Goal: Task Accomplishment & Management: Manage account settings

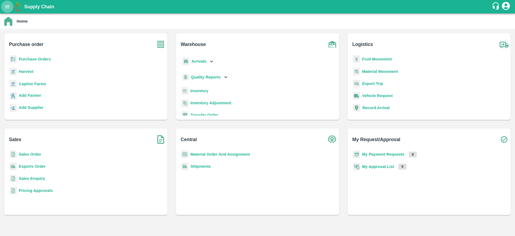
click at [5, 5] on icon "open drawer" at bounding box center [7, 7] width 6 height 6
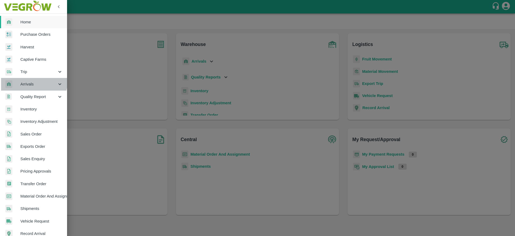
click at [33, 81] on span "Arrivals" at bounding box center [38, 84] width 36 height 6
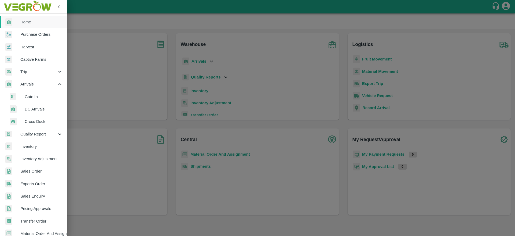
click at [38, 113] on li "DC Arrivals" at bounding box center [35, 109] width 63 height 12
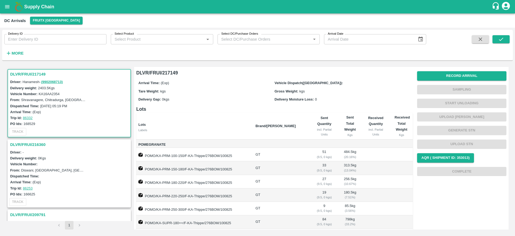
click at [19, 145] on h3 "DLVR/FRUI/216360" at bounding box center [70, 144] width 120 height 7
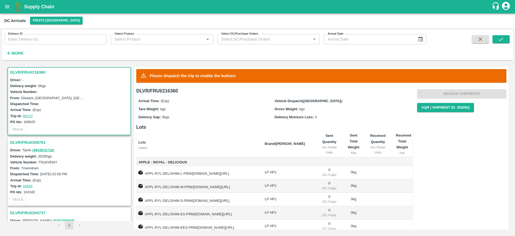
scroll to position [42, 0]
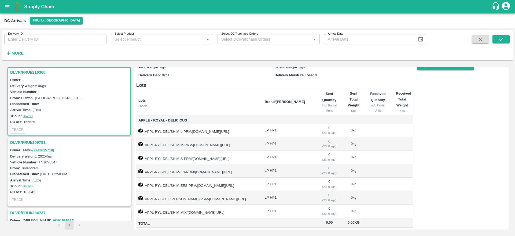
click at [39, 142] on h3 "DLVR/FRUI/209791" at bounding box center [70, 142] width 120 height 7
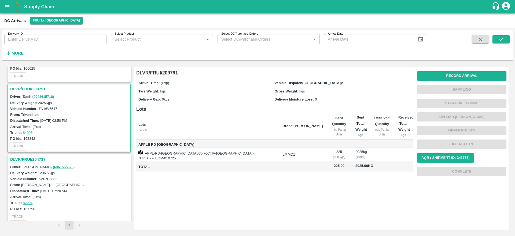
scroll to position [129, 0]
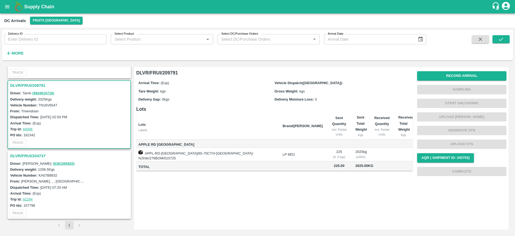
click at [24, 156] on h3 "DLVR/FRUI/204737" at bounding box center [70, 155] width 120 height 7
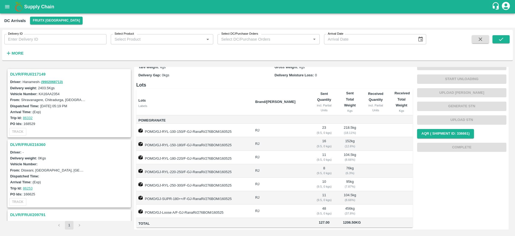
click at [28, 73] on h3 "DLVR/FRUI/217149" at bounding box center [70, 74] width 120 height 7
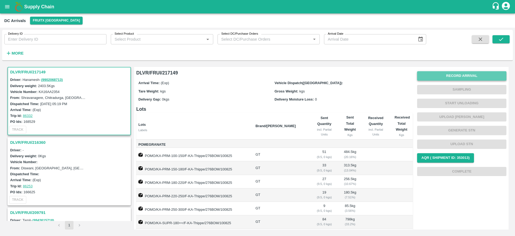
click at [458, 74] on button "Record Arrival" at bounding box center [461, 75] width 89 height 9
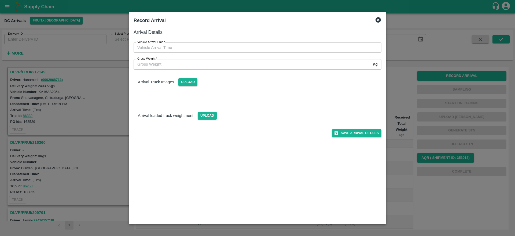
type input "DD/MM/YYYY hh:mm aa"
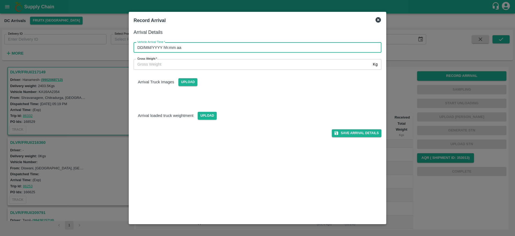
click at [222, 44] on input "DD/MM/YYYY hh:mm aa" at bounding box center [256, 47] width 244 height 10
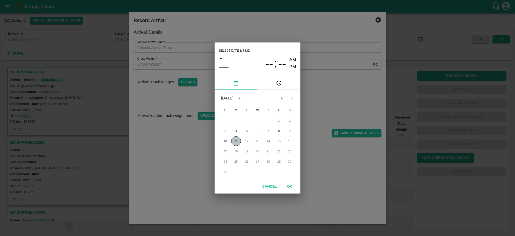
click at [237, 140] on button "11" at bounding box center [236, 141] width 10 height 10
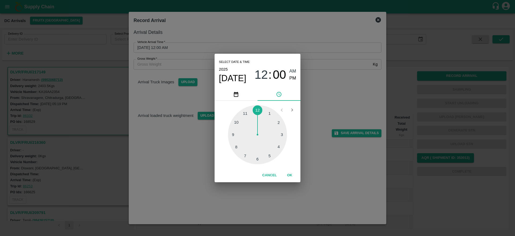
click at [258, 158] on div at bounding box center [257, 134] width 59 height 59
click at [258, 159] on div at bounding box center [257, 134] width 59 height 59
type input "11/08/2025 06:30 AM"
click at [288, 177] on button "OK" at bounding box center [289, 174] width 17 height 9
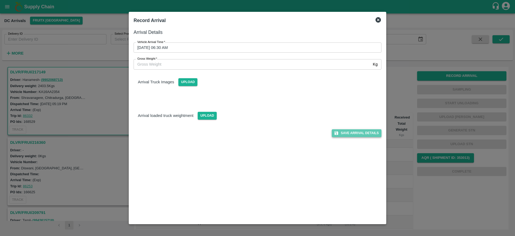
click at [354, 134] on button "Save Arrival Details" at bounding box center [357, 133] width 50 height 8
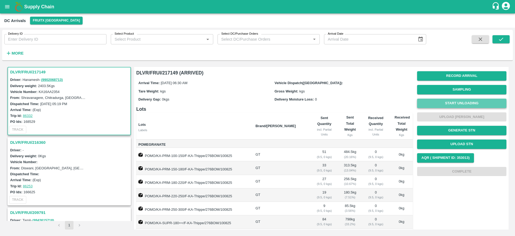
click at [463, 105] on button "Start Unloading" at bounding box center [461, 102] width 89 height 9
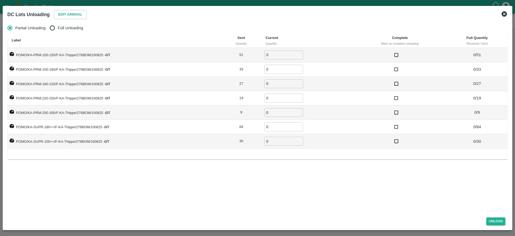
click at [64, 25] on span "Full Unloading" at bounding box center [70, 28] width 25 height 6
click at [58, 25] on input "Full Unloading" at bounding box center [52, 28] width 11 height 11
radio input "true"
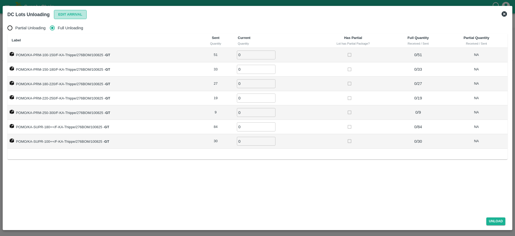
click at [73, 15] on button "Edit Arrival" at bounding box center [70, 14] width 33 height 9
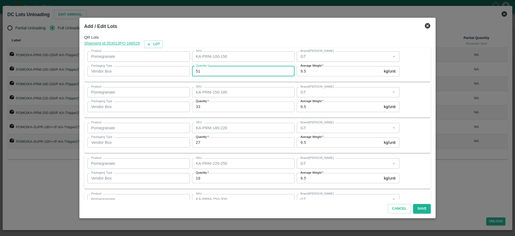
click at [227, 71] on input "51" at bounding box center [243, 71] width 102 height 10
type input "5"
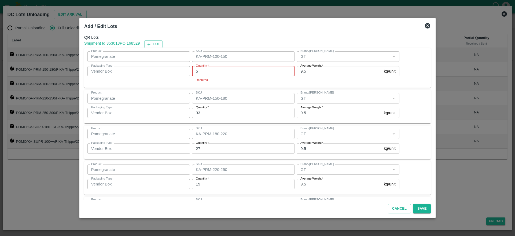
type input "51"
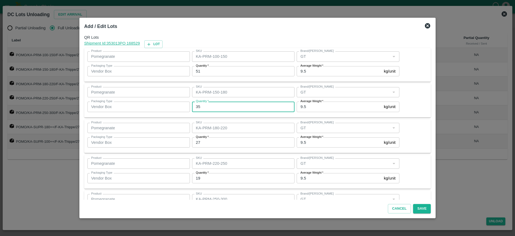
type input "35"
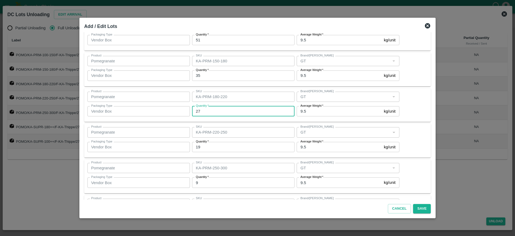
scroll to position [33, 0]
type input "23"
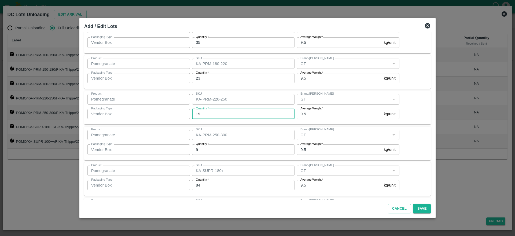
scroll to position [64, 0]
type input "17"
type input "11"
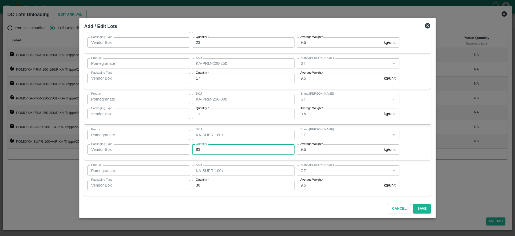
type input "83"
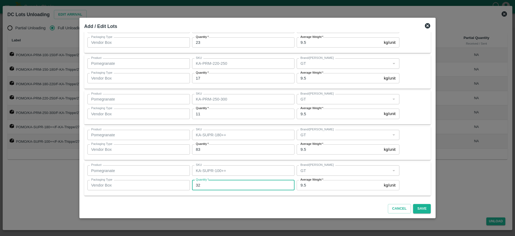
type input "32"
click at [418, 206] on button "Save" at bounding box center [422, 208] width 18 height 9
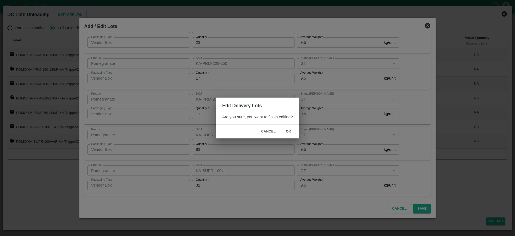
click at [286, 126] on div "Cancel ok" at bounding box center [257, 131] width 83 height 14
click at [287, 130] on button "ok" at bounding box center [288, 131] width 17 height 9
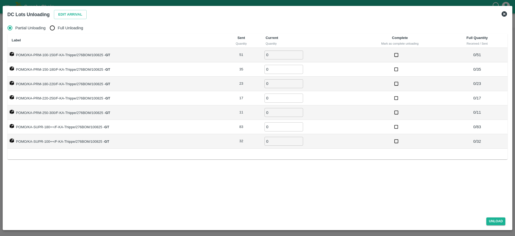
radio input "true"
click at [66, 30] on span "Full Unloading" at bounding box center [70, 28] width 25 height 6
click at [58, 30] on input "Full Unloading" at bounding box center [52, 28] width 11 height 11
radio input "true"
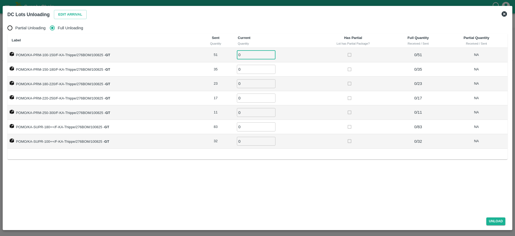
click at [249, 56] on input "0" at bounding box center [256, 54] width 39 height 9
type input "51"
type input "35"
type input "23"
type input "17"
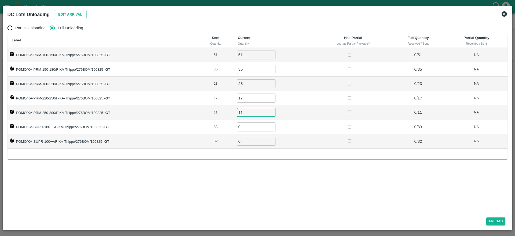
type input "11"
type input "83"
type input "32"
click at [282, 179] on div "Partial Unloading Full Unloading Label Sent Quantity Current Quantity Has Parti…" at bounding box center [257, 116] width 505 height 192
click at [500, 222] on button "Unload" at bounding box center [495, 221] width 19 height 8
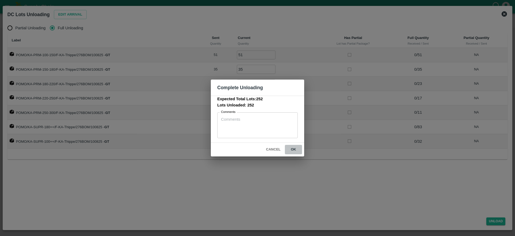
click at [294, 151] on button "ok" at bounding box center [293, 149] width 17 height 9
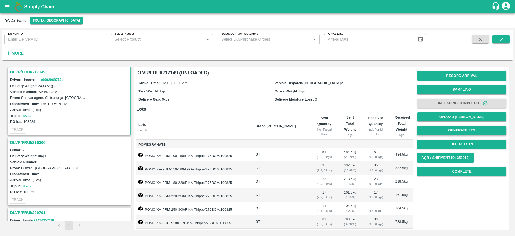
scroll to position [1, 0]
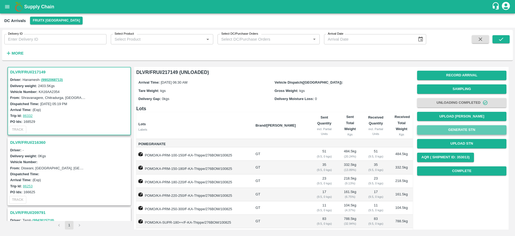
click at [464, 129] on button "Generate STN" at bounding box center [461, 129] width 89 height 9
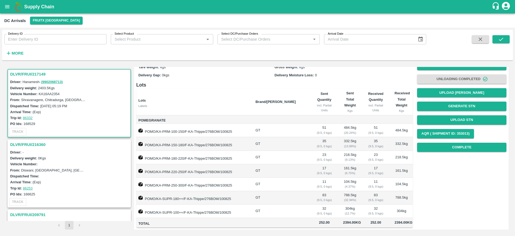
scroll to position [0, 0]
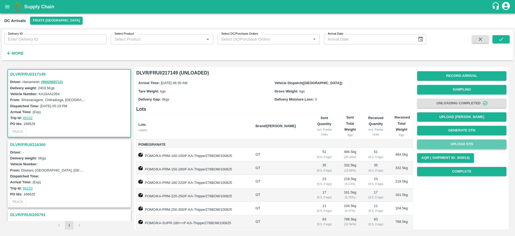
click at [457, 141] on button "Upload STN" at bounding box center [461, 143] width 89 height 9
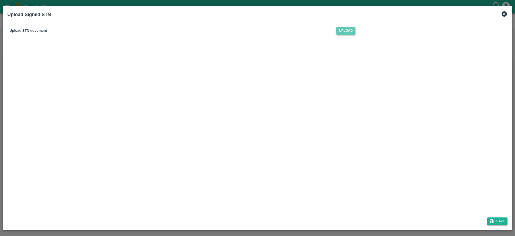
click at [350, 34] on span "Upload" at bounding box center [345, 31] width 19 height 8
click at [0, 0] on input "Upload" at bounding box center [0, 0] width 0 height 0
click at [496, 221] on button "Save" at bounding box center [497, 221] width 20 height 8
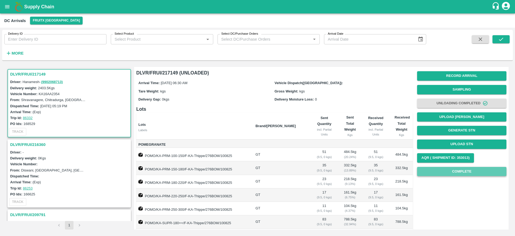
click at [466, 172] on button "Complete" at bounding box center [461, 171] width 89 height 9
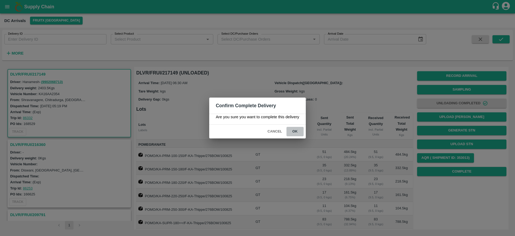
click at [295, 132] on button "ok" at bounding box center [294, 131] width 17 height 9
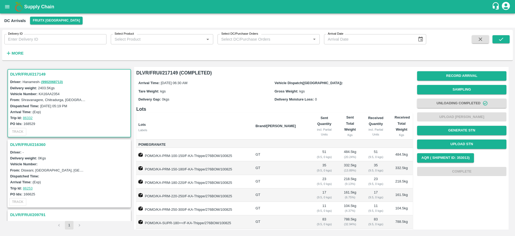
click at [40, 3] on h1 "Supply Chain" at bounding box center [258, 7] width 468 height 8
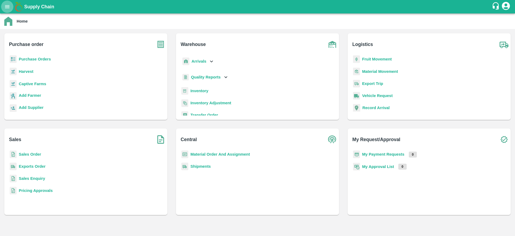
click at [8, 9] on icon "open drawer" at bounding box center [7, 7] width 6 height 6
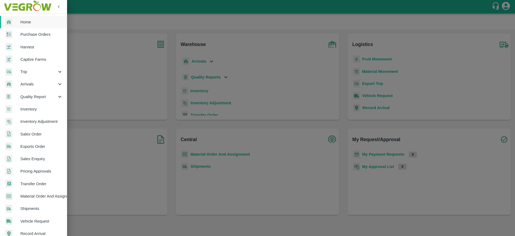
click at [120, 71] on div at bounding box center [257, 118] width 515 height 236
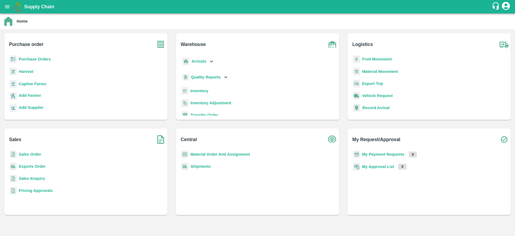
click at [37, 7] on b "Supply Chain" at bounding box center [39, 6] width 30 height 5
click at [6, 7] on icon "open drawer" at bounding box center [7, 7] width 6 height 6
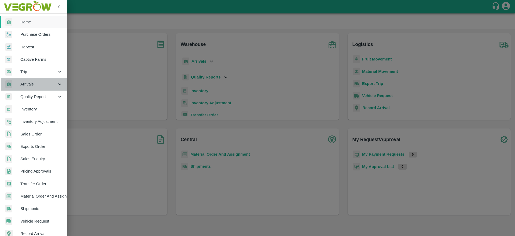
click at [35, 83] on span "Arrivals" at bounding box center [38, 84] width 36 height 6
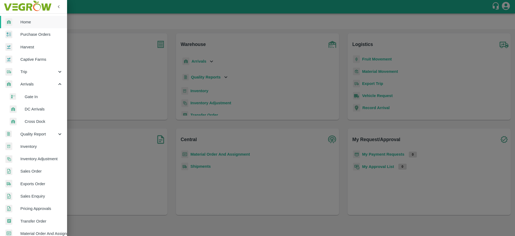
click at [39, 112] on li "DC Arrivals" at bounding box center [35, 109] width 63 height 12
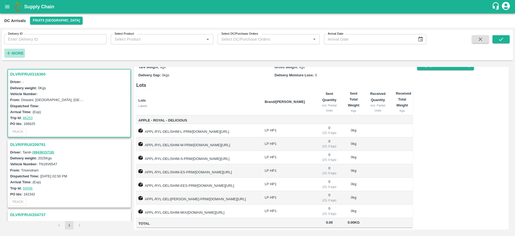
click at [22, 53] on strong "More" at bounding box center [18, 53] width 12 height 4
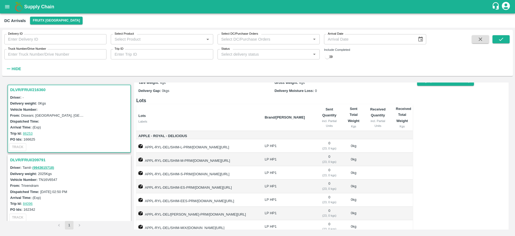
click at [327, 54] on input "checkbox" at bounding box center [327, 56] width 19 height 6
checkbox input "true"
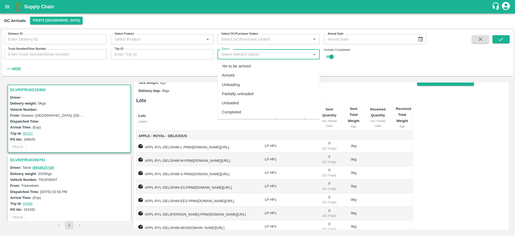
click at [286, 57] on input "Status" at bounding box center [264, 54] width 90 height 7
click at [258, 109] on div "Completed" at bounding box center [269, 111] width 102 height 9
type input "Completed"
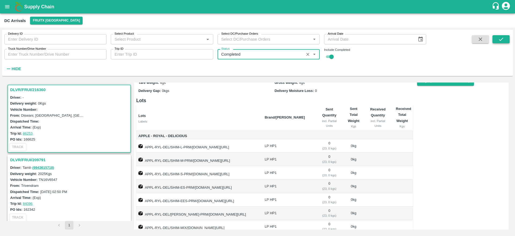
click at [502, 40] on icon "submit" at bounding box center [501, 39] width 6 height 6
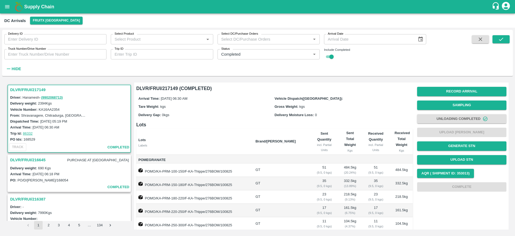
click at [31, 160] on h3 "DLVR/FRUI/216645" at bounding box center [27, 159] width 35 height 7
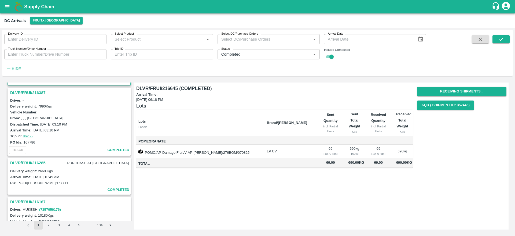
scroll to position [106, 0]
click at [31, 90] on h3 "DLVR/FRUI/216387" at bounding box center [70, 93] width 120 height 7
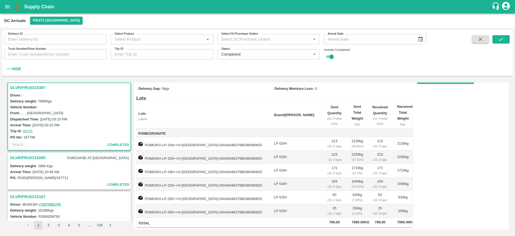
scroll to position [30, 0]
click at [33, 161] on div "DLVR/FRUI/216285 PURCHASE AT [GEOGRAPHIC_DATA]" at bounding box center [69, 158] width 122 height 10
click at [33, 159] on h3 "DLVR/FRUI/216285" at bounding box center [27, 157] width 35 height 7
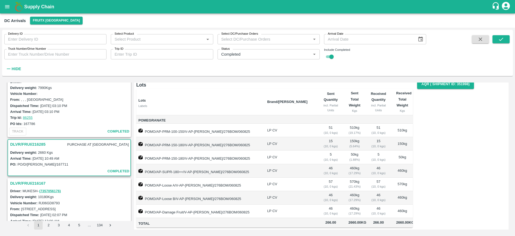
scroll to position [125, 0]
click at [22, 143] on h3 "DLVR/FRUI/216285" at bounding box center [27, 143] width 35 height 7
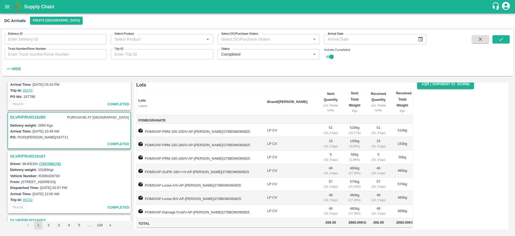
scroll to position [151, 0]
click at [34, 157] on h3 "DLVR/FRUI/216167" at bounding box center [70, 156] width 120 height 7
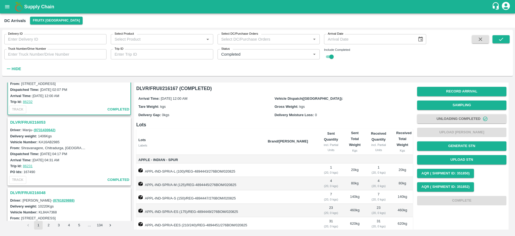
scroll to position [251, 0]
click at [34, 119] on h3 "DLVR/FRUI/216053" at bounding box center [70, 120] width 120 height 7
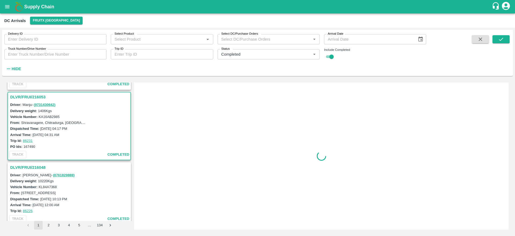
scroll to position [284, 0]
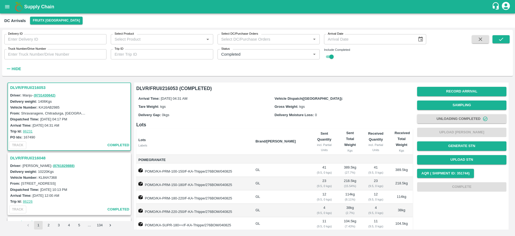
click at [27, 155] on h3 "DLVR/FRUI/216048" at bounding box center [70, 157] width 120 height 7
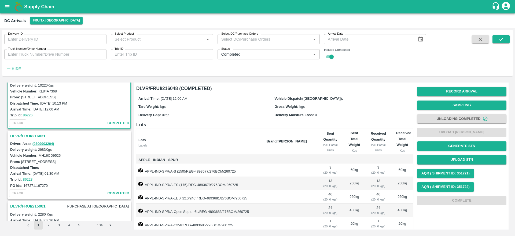
scroll to position [379, 0]
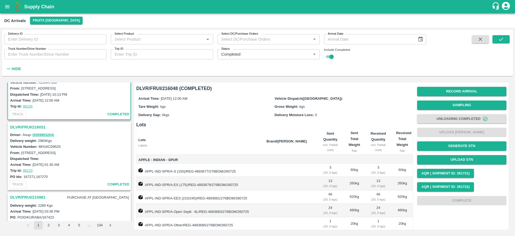
click at [18, 127] on h3 "DLVR/FRUI/216031" at bounding box center [70, 126] width 120 height 7
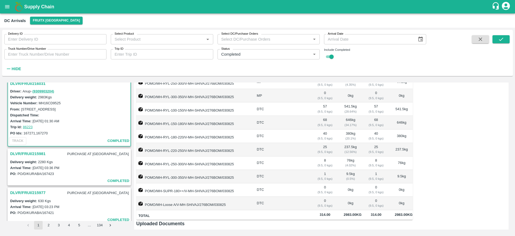
scroll to position [186, 0]
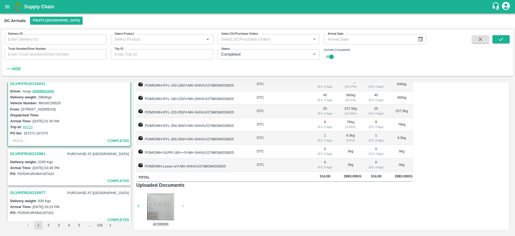
click at [40, 153] on h3 "DLVR/FRUI/215981" at bounding box center [27, 153] width 35 height 7
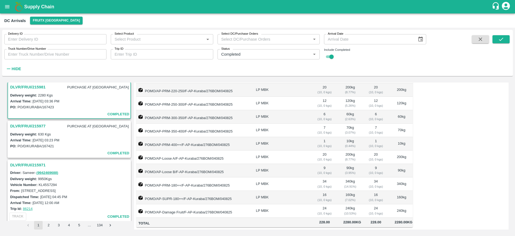
scroll to position [108, 0]
click at [17, 125] on h3 "DLVR/FRUI/215977" at bounding box center [27, 125] width 35 height 7
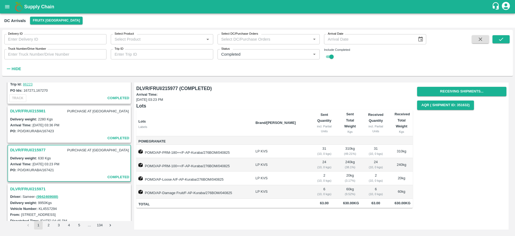
scroll to position [463, 0]
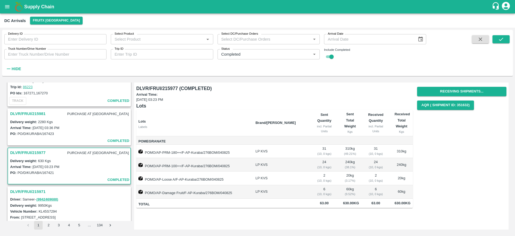
click at [29, 112] on h3 "DLVR/FRUI/215981" at bounding box center [27, 113] width 35 height 7
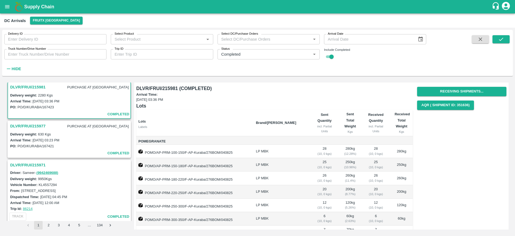
scroll to position [476, 0]
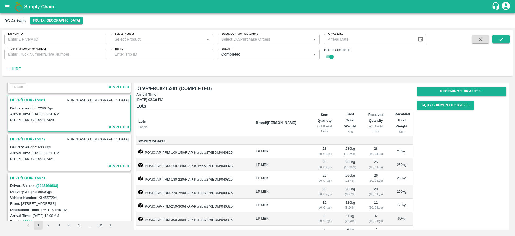
click at [30, 98] on h3 "DLVR/FRUI/215981" at bounding box center [27, 99] width 35 height 7
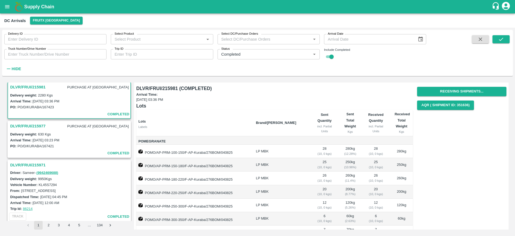
scroll to position [108, 0]
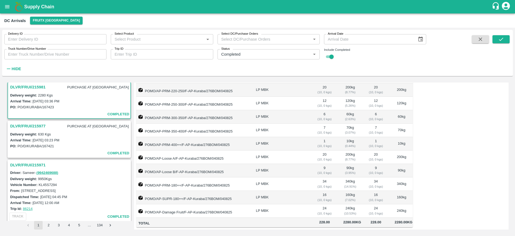
click at [25, 126] on h3 "DLVR/FRUI/215977" at bounding box center [27, 125] width 35 height 7
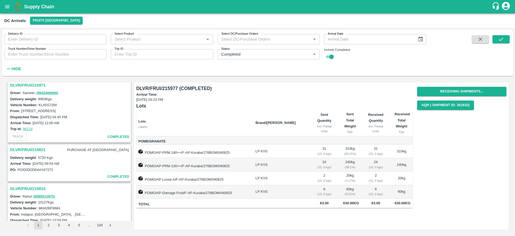
scroll to position [569, 0]
click at [23, 149] on h3 "DLVR/FRUI/215821" at bounding box center [27, 149] width 35 height 7
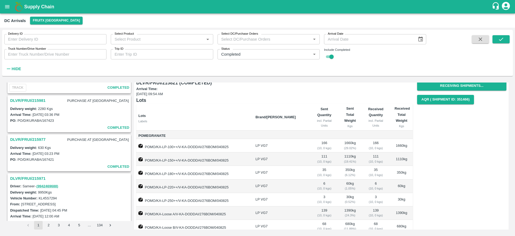
scroll to position [481, 0]
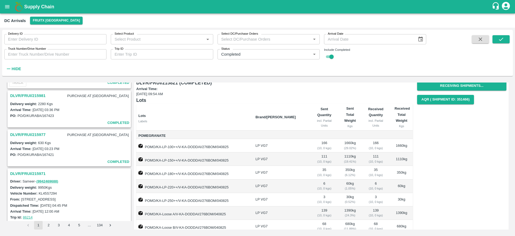
click at [39, 172] on h3 "DLVR/FRUI/215971" at bounding box center [70, 173] width 120 height 7
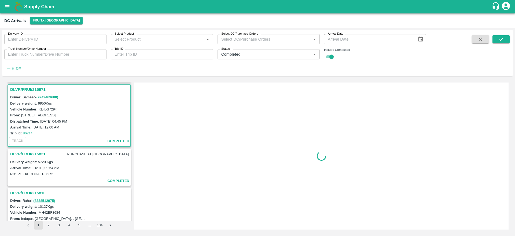
scroll to position [567, 0]
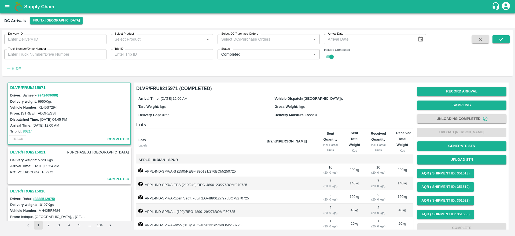
click at [27, 150] on h3 "DLVR/FRUI/215821" at bounding box center [27, 151] width 35 height 7
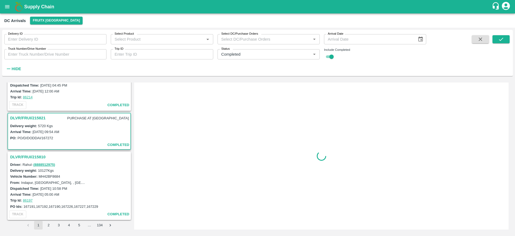
scroll to position [631, 0]
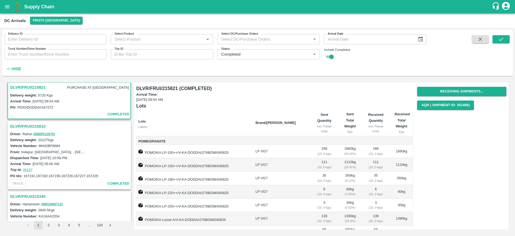
click at [18, 126] on h3 "DLVR/FRUI/215810" at bounding box center [70, 126] width 120 height 7
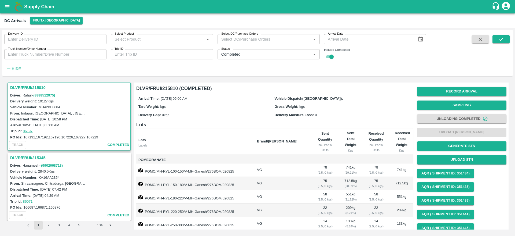
click at [31, 161] on h3 "DLVR/FRUI/215345" at bounding box center [70, 157] width 120 height 7
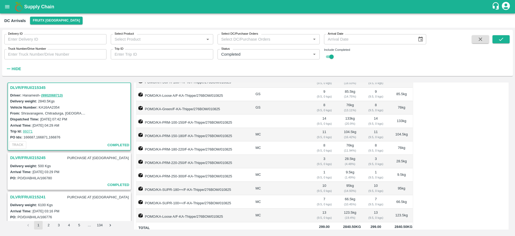
scroll to position [272, 0]
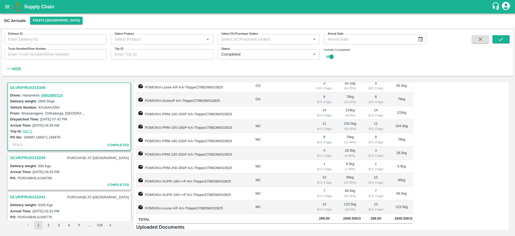
click at [29, 156] on h3 "DLVR/FRUI/215245" at bounding box center [27, 157] width 35 height 7
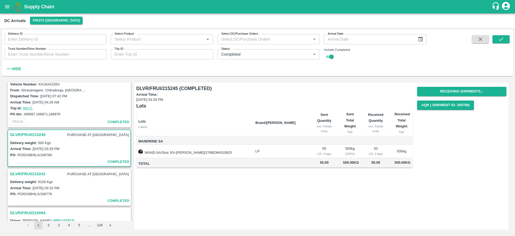
scroll to position [770, 0]
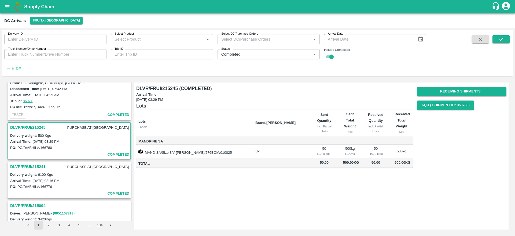
click at [24, 166] on h3 "DLVR/FRUI/215241" at bounding box center [27, 166] width 35 height 7
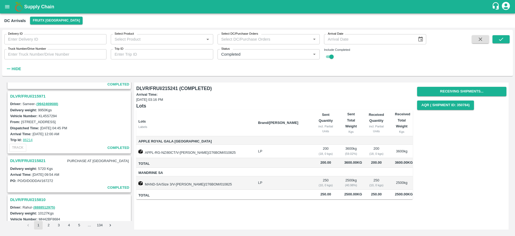
scroll to position [557, 0]
click at [32, 161] on h3 "DLVR/FRUI/215821" at bounding box center [27, 161] width 35 height 7
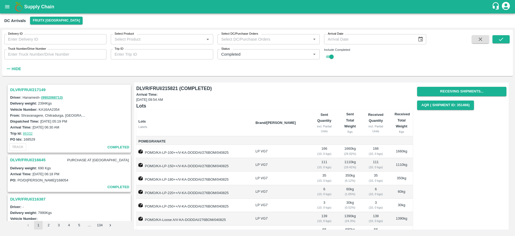
click at [30, 160] on h3 "DLVR/FRUI/216645" at bounding box center [27, 159] width 35 height 7
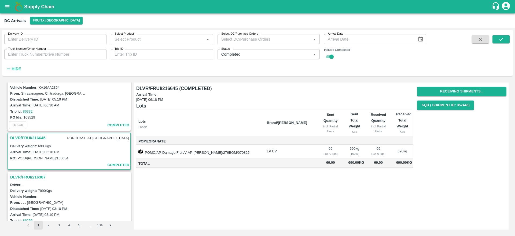
scroll to position [17, 0]
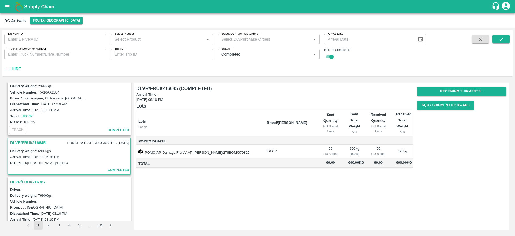
click at [26, 181] on h3 "DLVR/FRUI/216387" at bounding box center [70, 181] width 120 height 7
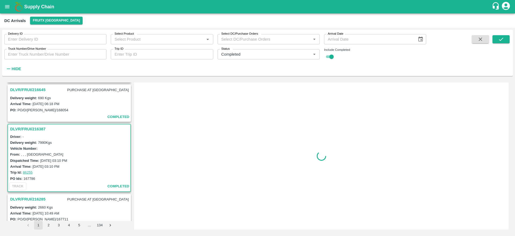
scroll to position [111, 0]
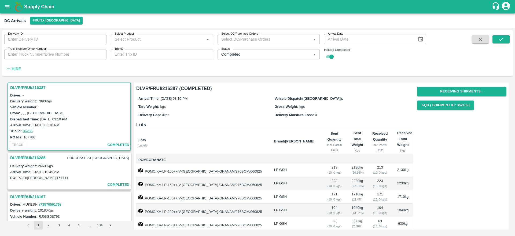
click at [32, 155] on h3 "DLVR/FRUI/216285" at bounding box center [27, 157] width 35 height 7
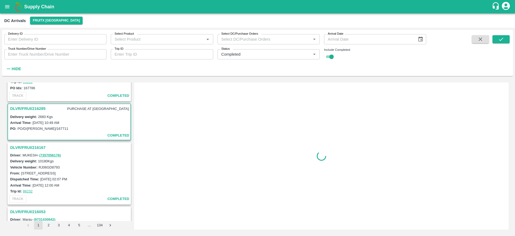
scroll to position [182, 0]
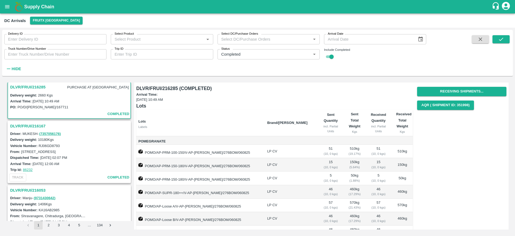
click at [27, 127] on h3 "DLVR/FRUI/216167" at bounding box center [70, 125] width 120 height 7
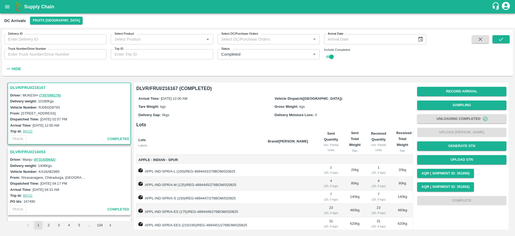
click at [24, 87] on h3 "DLVR/FRUI/216167" at bounding box center [70, 87] width 120 height 7
click at [34, 152] on h3 "DLVR/FRUI/216053" at bounding box center [70, 151] width 120 height 7
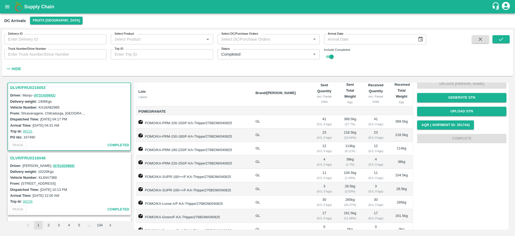
scroll to position [99, 0]
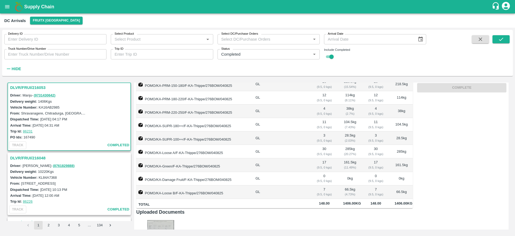
click at [34, 158] on h3 "DLVR/FRUI/216048" at bounding box center [70, 157] width 120 height 7
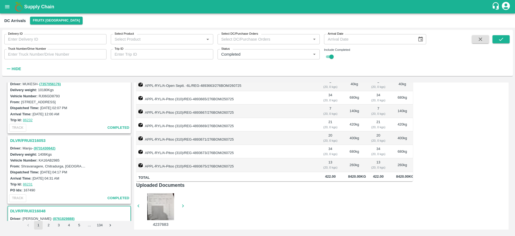
scroll to position [231, 0]
click at [34, 140] on h3 "DLVR/FRUI/216053" at bounding box center [70, 141] width 120 height 7
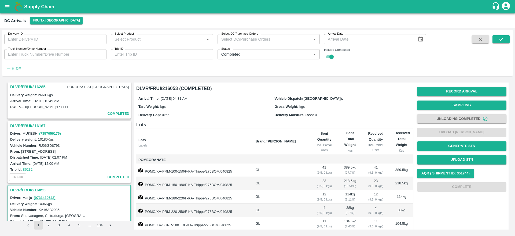
scroll to position [181, 0]
click at [33, 126] on h3 "DLVR/FRUI/216167" at bounding box center [70, 127] width 120 height 7
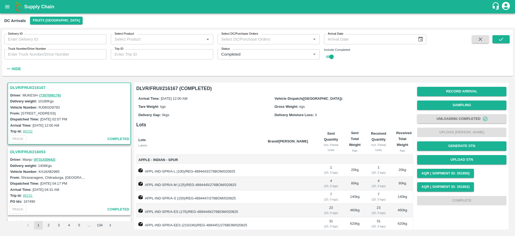
click at [36, 89] on h3 "DLVR/FRUI/216167" at bounding box center [70, 87] width 120 height 7
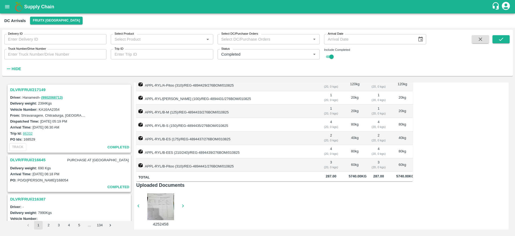
click at [26, 90] on h3 "DLVR/FRUI/217149" at bounding box center [70, 89] width 120 height 7
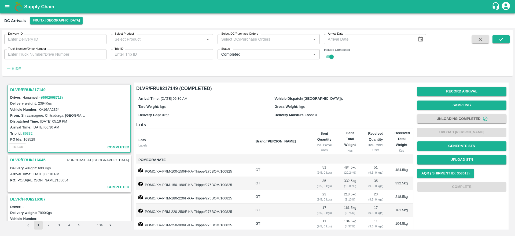
click at [29, 157] on h3 "DLVR/FRUI/216645" at bounding box center [27, 159] width 35 height 7
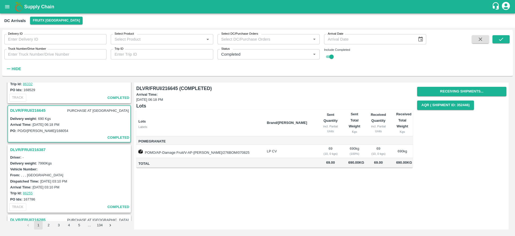
scroll to position [73, 0]
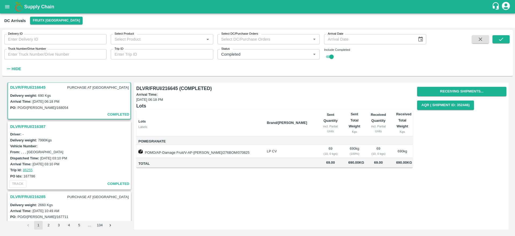
click at [37, 125] on h3 "DLVR/FRUI/216387" at bounding box center [70, 126] width 120 height 7
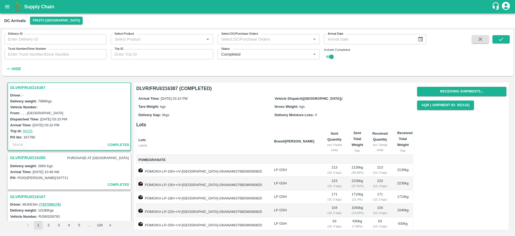
scroll to position [32, 0]
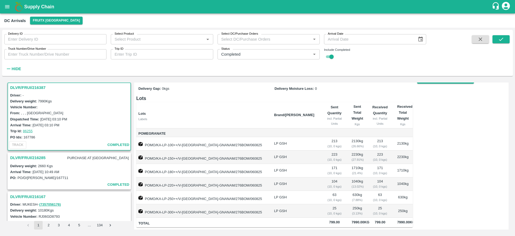
click at [25, 156] on h3 "DLVR/FRUI/216285" at bounding box center [27, 157] width 35 height 7
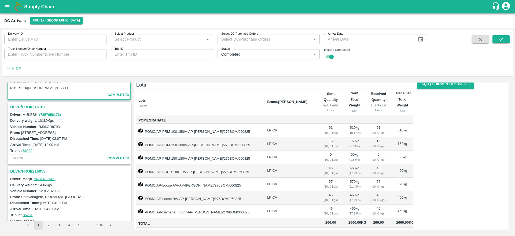
scroll to position [202, 0]
click at [27, 110] on div "DLVR/FRUI/216167" at bounding box center [69, 105] width 122 height 9
click at [28, 105] on h3 "DLVR/FRUI/216167" at bounding box center [70, 105] width 120 height 7
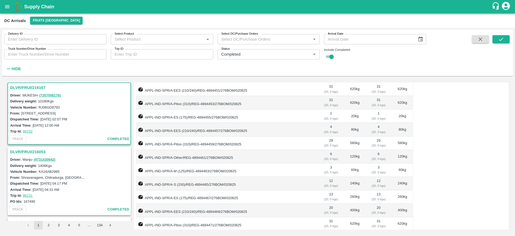
scroll to position [146, 0]
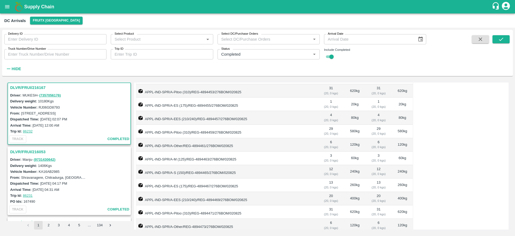
click at [26, 150] on h3 "DLVR/FRUI/216053" at bounding box center [70, 151] width 120 height 7
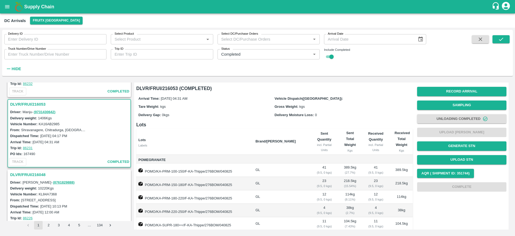
scroll to position [284, 0]
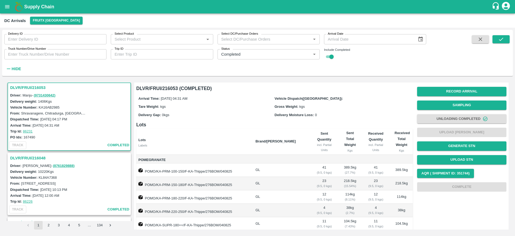
click at [22, 157] on h3 "DLVR/FRUI/216048" at bounding box center [70, 157] width 120 height 7
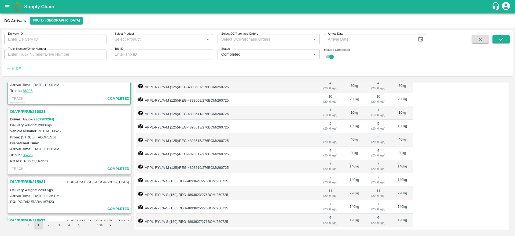
scroll to position [396, 0]
click at [24, 113] on h3 "DLVR/FRUI/216031" at bounding box center [70, 109] width 120 height 7
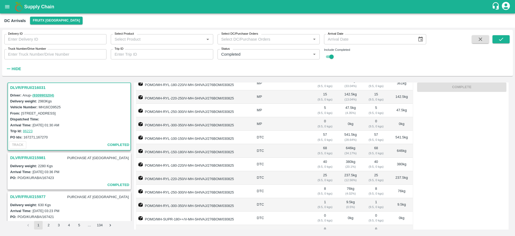
scroll to position [113, 0]
click at [30, 157] on h3 "DLVR/FRUI/215981" at bounding box center [27, 157] width 35 height 7
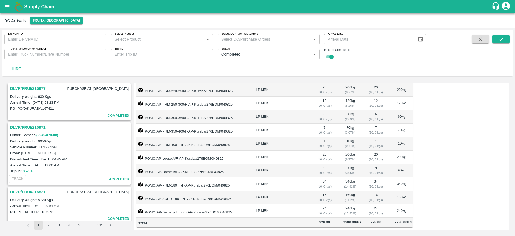
scroll to position [531, 0]
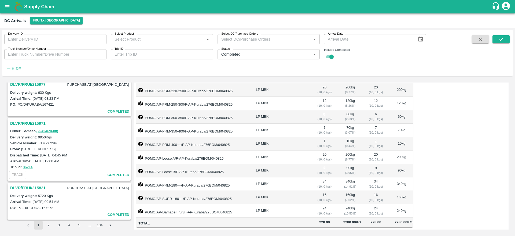
click at [26, 122] on h3 "DLVR/FRUI/215971" at bounding box center [70, 123] width 120 height 7
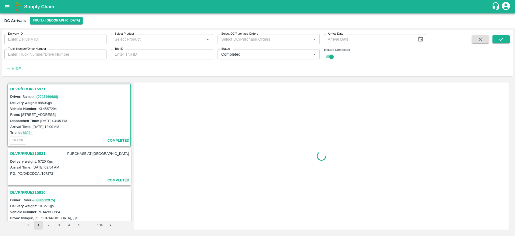
scroll to position [567, 0]
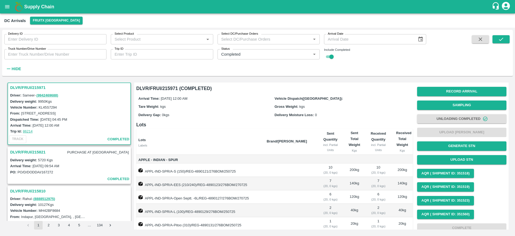
click at [20, 150] on h3 "DLVR/FRUI/215821" at bounding box center [27, 151] width 35 height 7
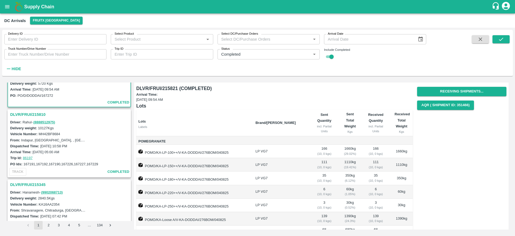
scroll to position [642, 0]
click at [23, 115] on h3 "DLVR/FRUI/215810" at bounding box center [70, 115] width 120 height 7
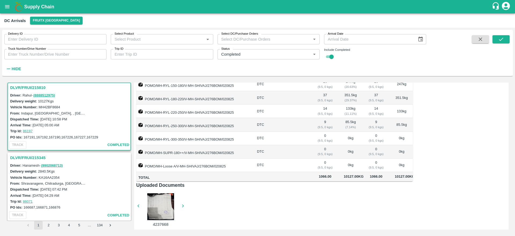
click at [23, 161] on h3 "DLVR/FRUI/215345" at bounding box center [70, 157] width 120 height 7
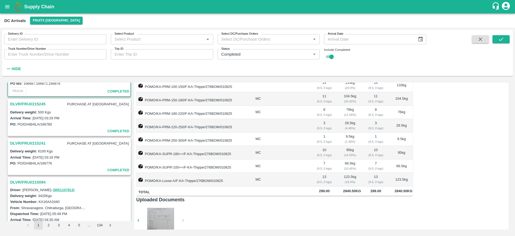
click at [31, 103] on h3 "DLVR/FRUI/215245" at bounding box center [27, 103] width 35 height 7
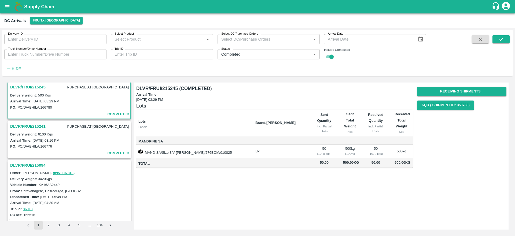
click at [25, 127] on h3 "DLVR/FRUI/215241" at bounding box center [27, 126] width 35 height 7
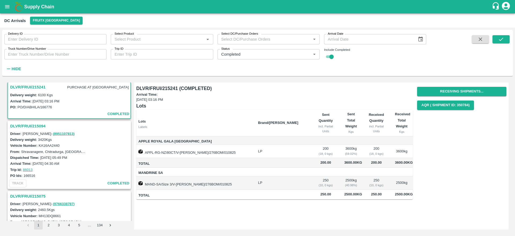
click at [24, 88] on h3 "DLVR/FRUI/215241" at bounding box center [27, 86] width 35 height 7
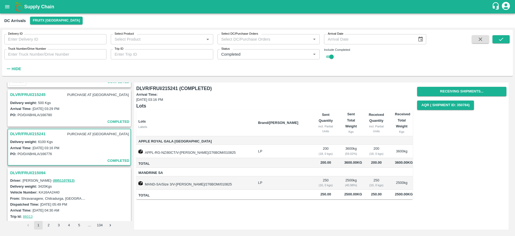
scroll to position [801, 0]
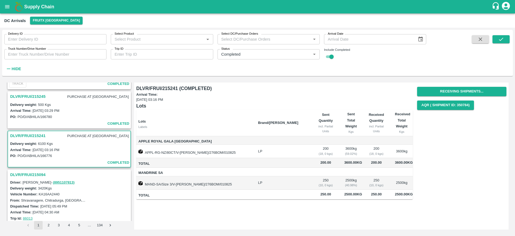
click at [15, 97] on h3 "DLVR/FRUI/215245" at bounding box center [27, 96] width 35 height 7
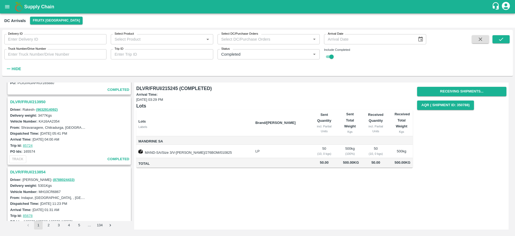
scroll to position [1287, 0]
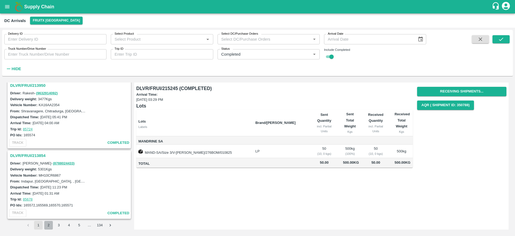
click at [48, 227] on button "2" at bounding box center [48, 224] width 9 height 9
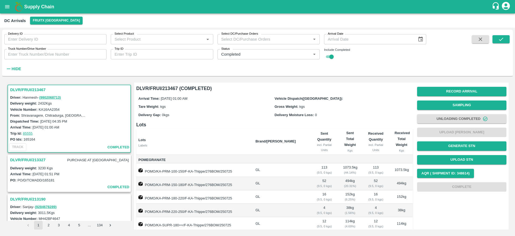
click at [23, 161] on h3 "DLVR/FRUI/213327" at bounding box center [27, 159] width 35 height 7
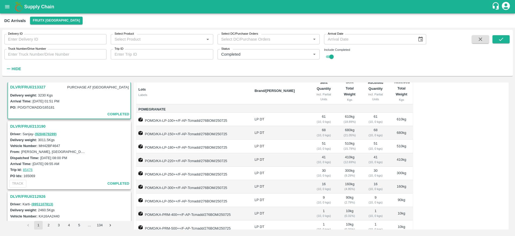
scroll to position [94, 0]
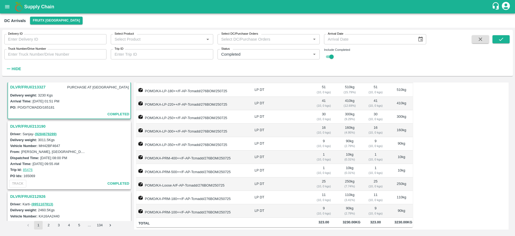
click at [32, 127] on h3 "DLVR/FRUI/213190" at bounding box center [70, 126] width 120 height 7
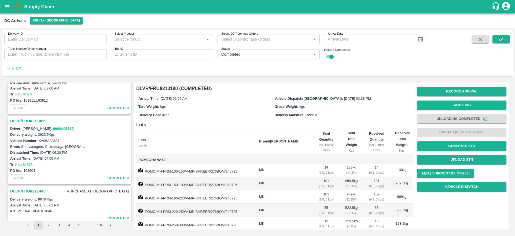
scroll to position [571, 0]
click at [28, 190] on h3 "DLVR/FRUI/211445" at bounding box center [27, 190] width 35 height 7
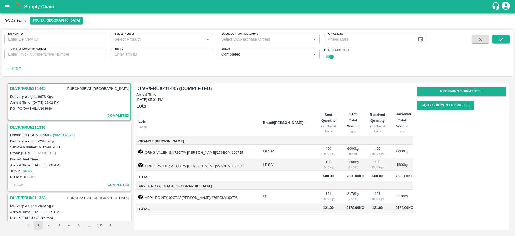
scroll to position [674, 0]
click at [27, 125] on h3 "DLVR/FRUI/211338" at bounding box center [70, 125] width 120 height 7
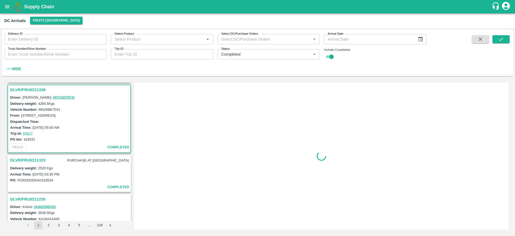
scroll to position [713, 0]
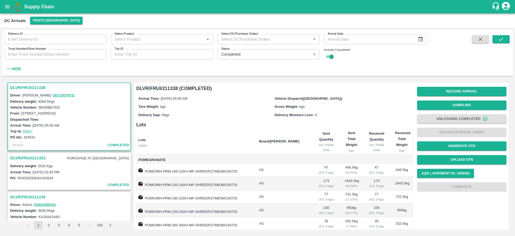
click at [27, 154] on h3 "DLVR/FRUI/211323" at bounding box center [27, 157] width 35 height 7
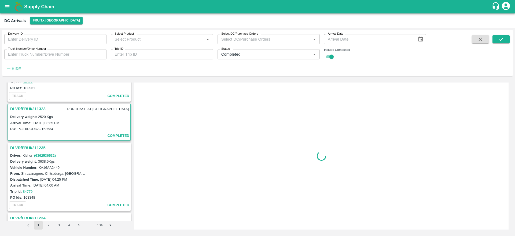
scroll to position [784, 0]
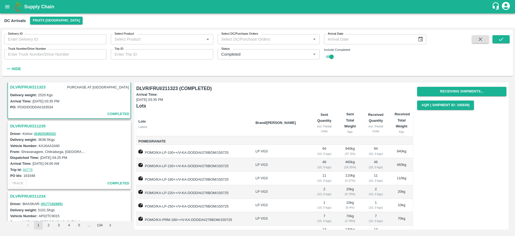
click at [24, 124] on h3 "DLVR/FRUI/211235" at bounding box center [70, 125] width 120 height 7
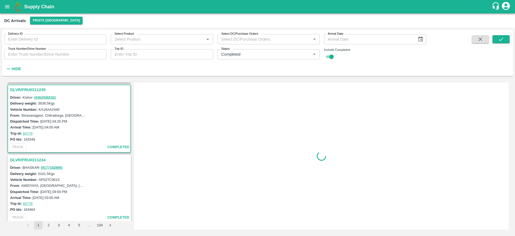
scroll to position [822, 0]
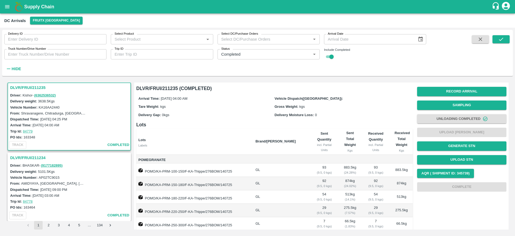
click at [26, 153] on div "DLVR/FRUI/211234" at bounding box center [69, 157] width 122 height 9
click at [25, 155] on h3 "DLVR/FRUI/211234" at bounding box center [70, 157] width 120 height 7
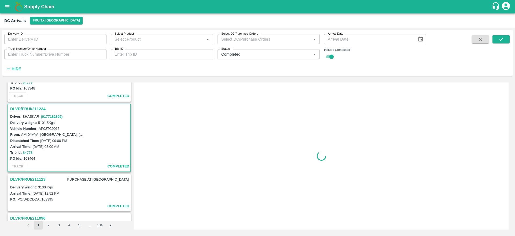
scroll to position [892, 0]
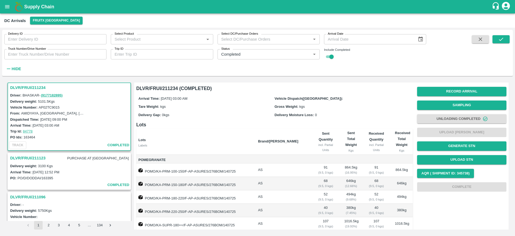
click at [25, 158] on h3 "DLVR/FRUI/211123" at bounding box center [27, 157] width 35 height 7
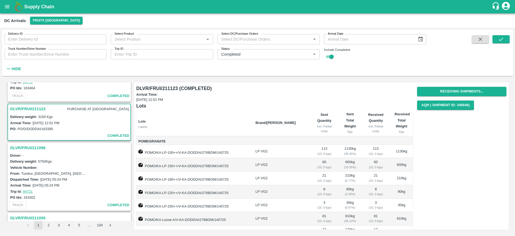
scroll to position [963, 0]
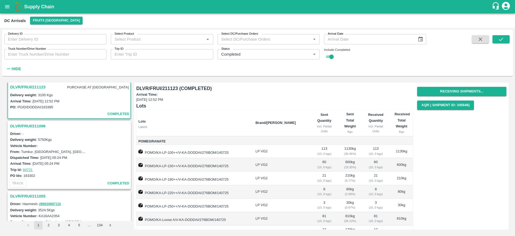
click at [24, 127] on h3 "DLVR/FRUI/211096" at bounding box center [70, 125] width 120 height 7
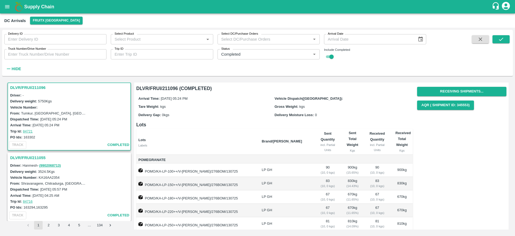
scroll to position [100, 0]
